Goal: Information Seeking & Learning: Learn about a topic

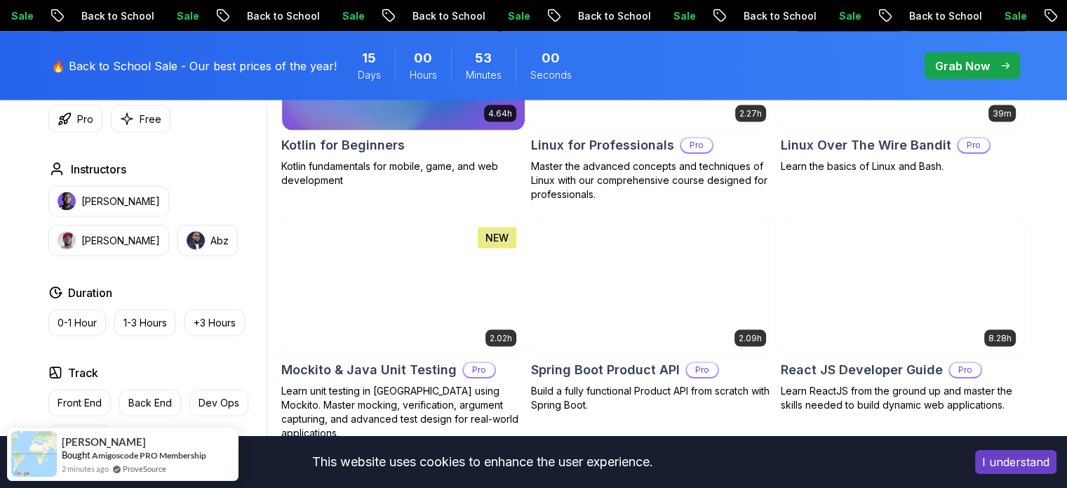
scroll to position [3018, 0]
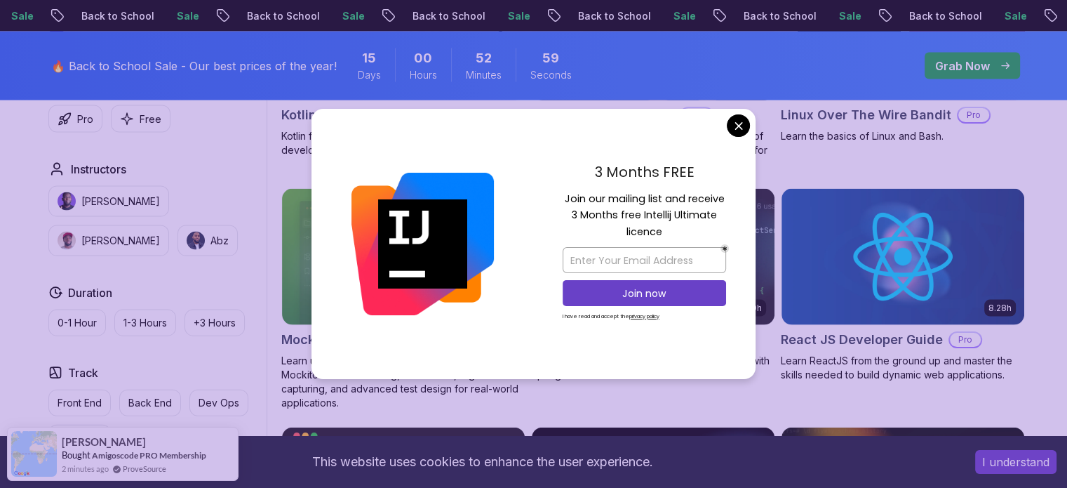
drag, startPoint x: 743, startPoint y: 123, endPoint x: 743, endPoint y: 131, distance: 8.4
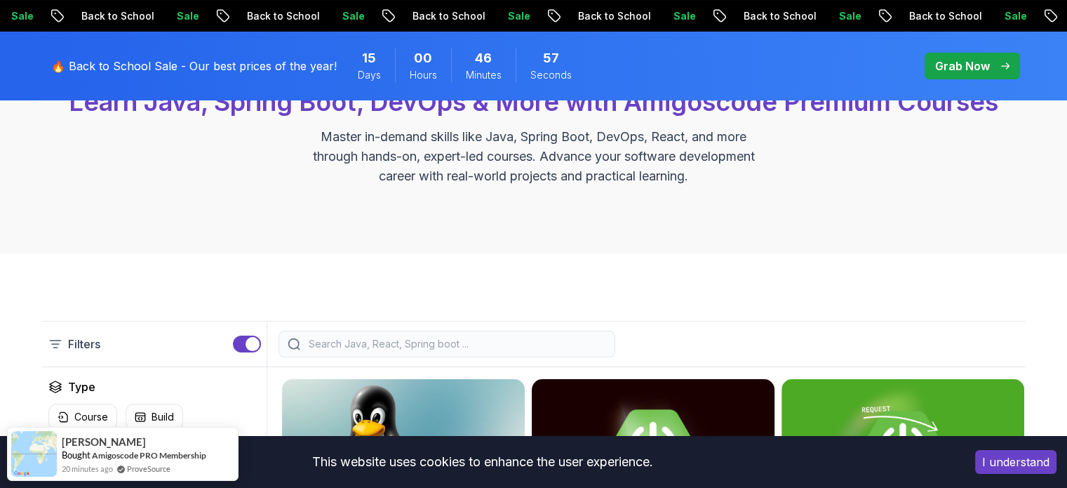
scroll to position [140, 0]
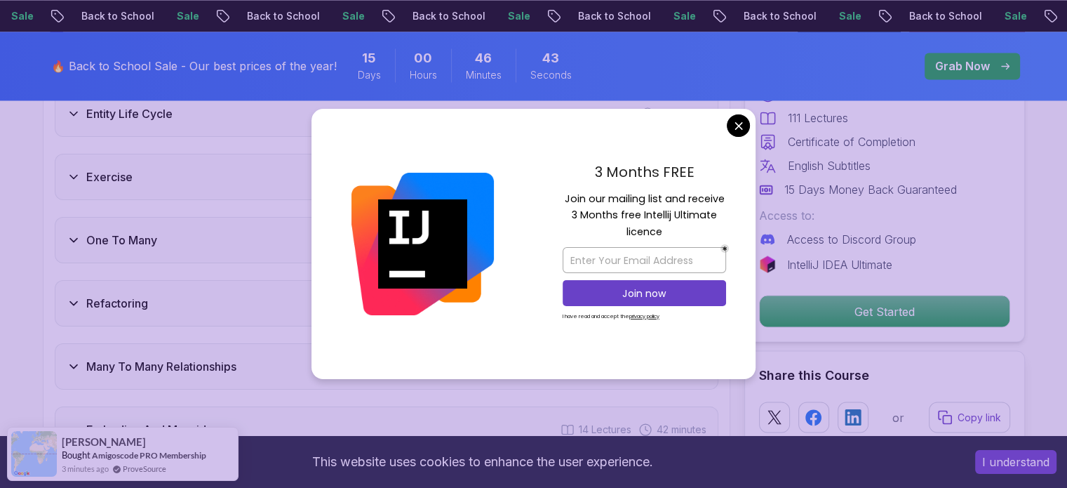
scroll to position [2597, 0]
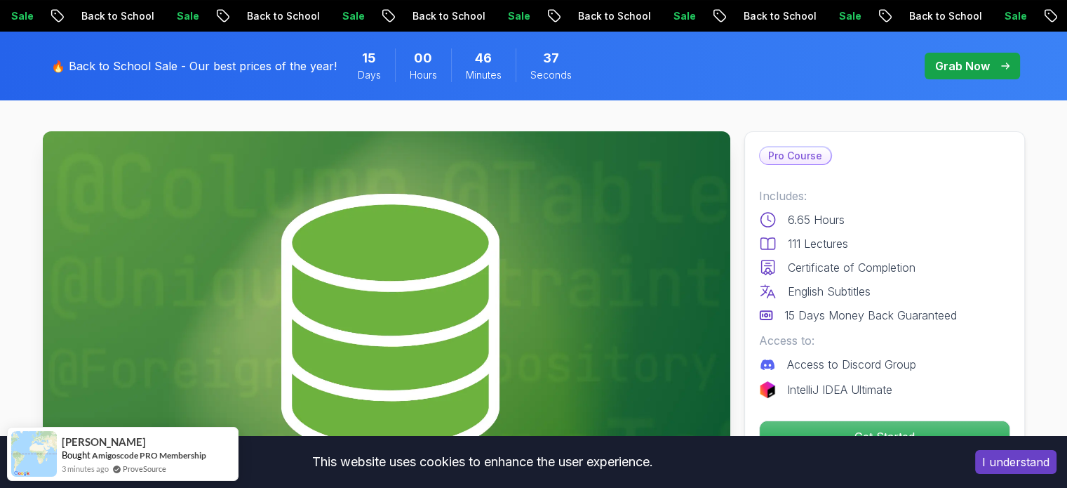
scroll to position [0, 0]
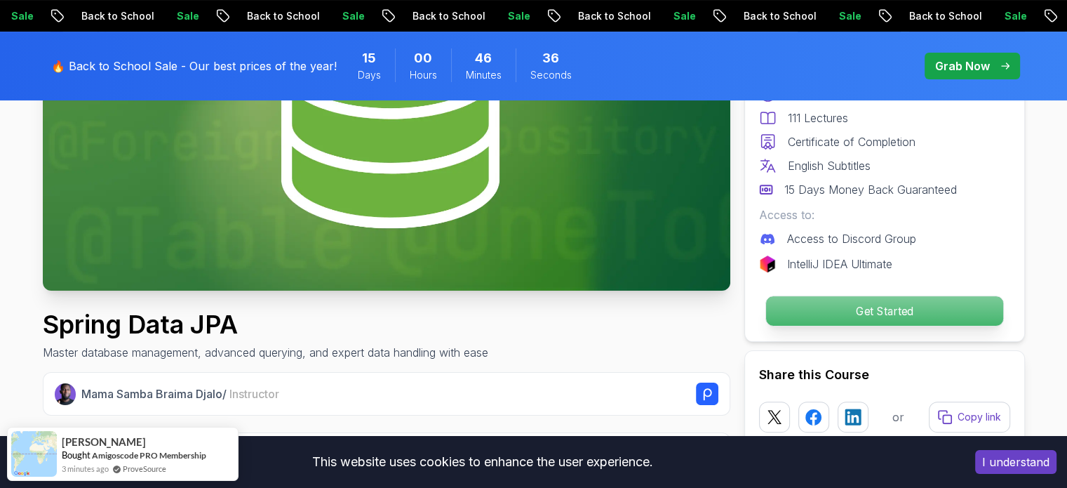
click at [879, 317] on p "Get Started" at bounding box center [884, 310] width 237 height 29
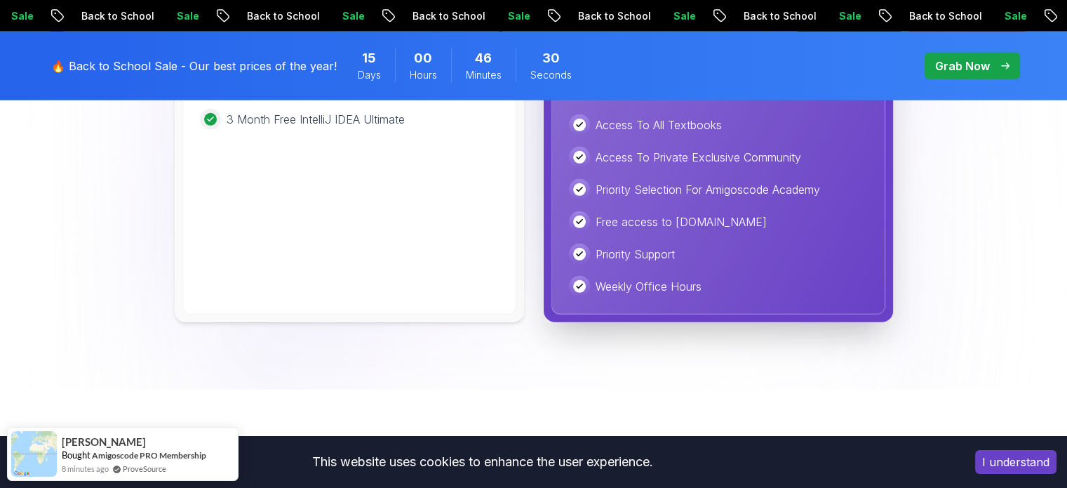
scroll to position [4139, 0]
